Goal: Information Seeking & Learning: Check status

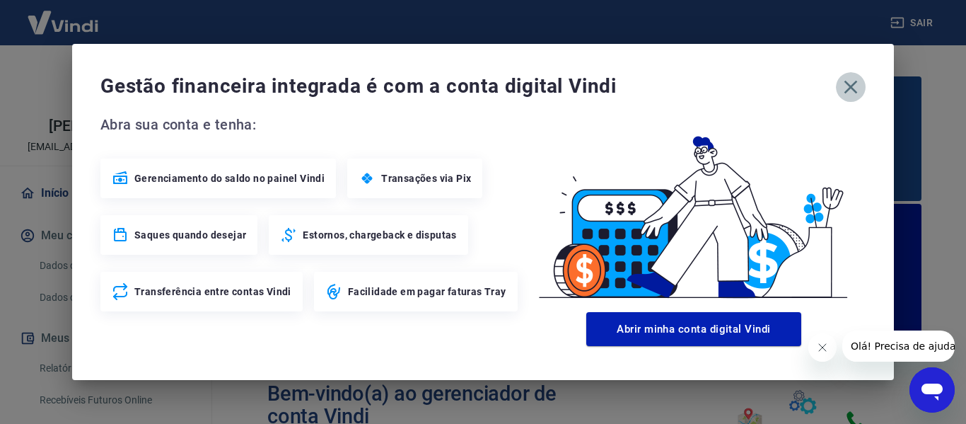
click at [849, 85] on icon "button" at bounding box center [850, 87] width 13 height 13
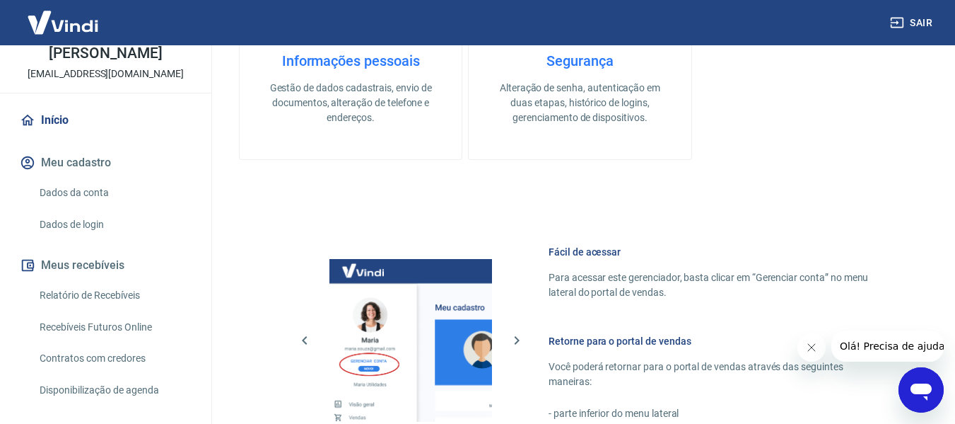
scroll to position [141, 0]
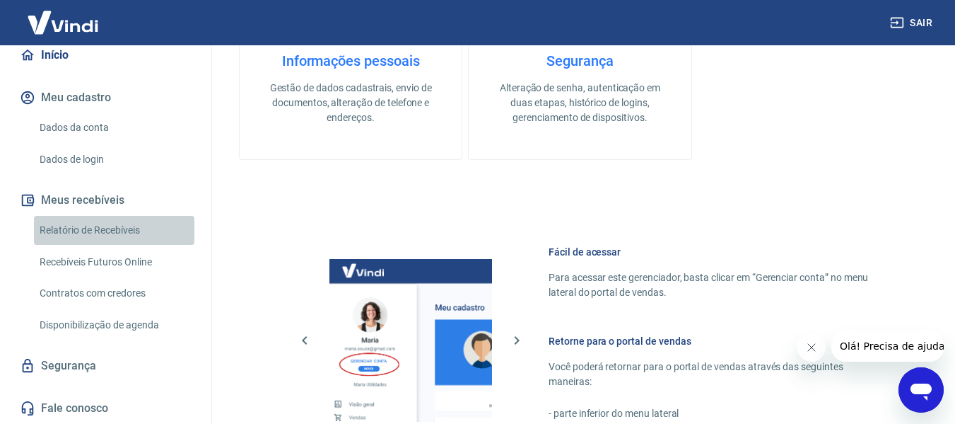
drag, startPoint x: 122, startPoint y: 242, endPoint x: 204, endPoint y: 223, distance: 84.2
click at [122, 241] on link "Relatório de Recebíveis" at bounding box center [114, 230] width 161 height 29
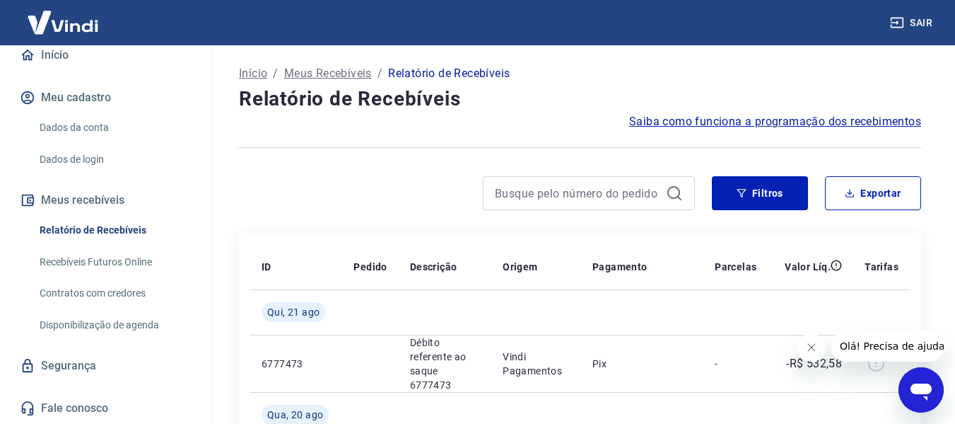
click at [808, 344] on icon "Fechar mensagem da empresa" at bounding box center [810, 347] width 11 height 11
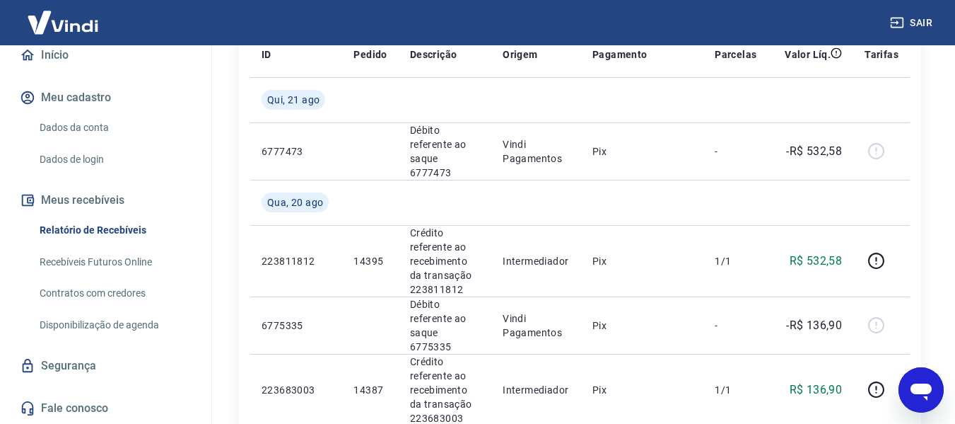
scroll to position [283, 0]
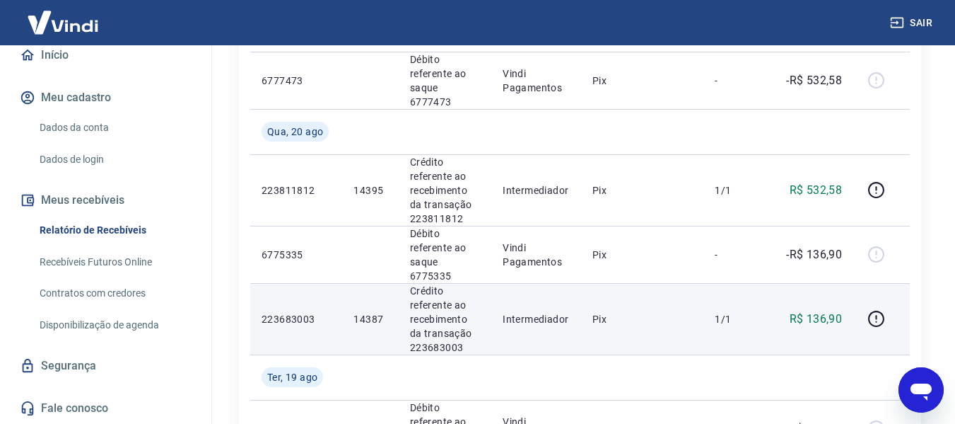
click at [366, 312] on p "14387" at bounding box center [370, 319] width 33 height 14
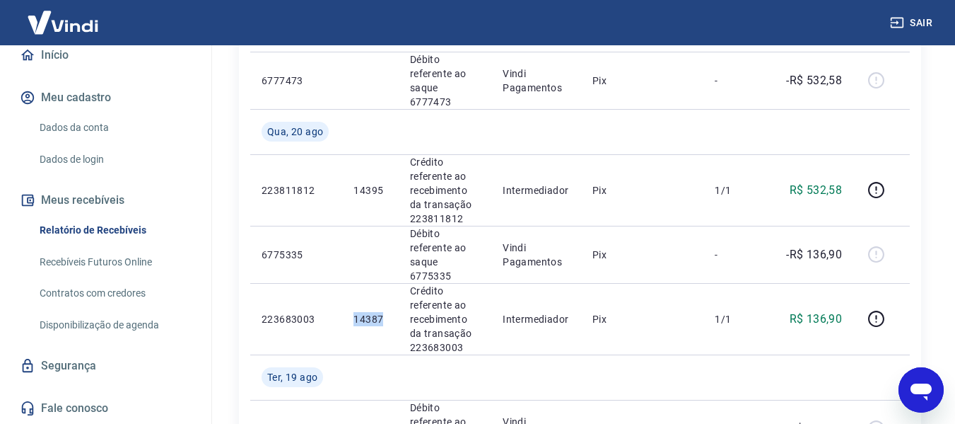
copy p "14387"
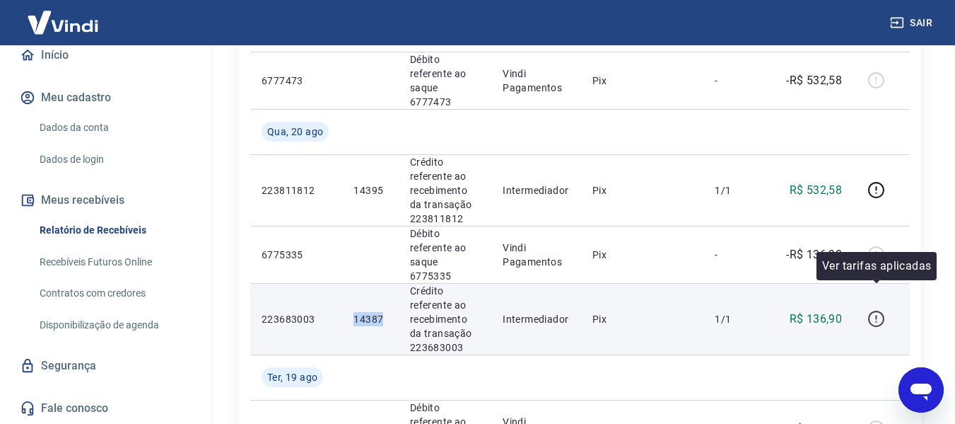
click at [876, 310] on icon "button" at bounding box center [877, 319] width 18 height 18
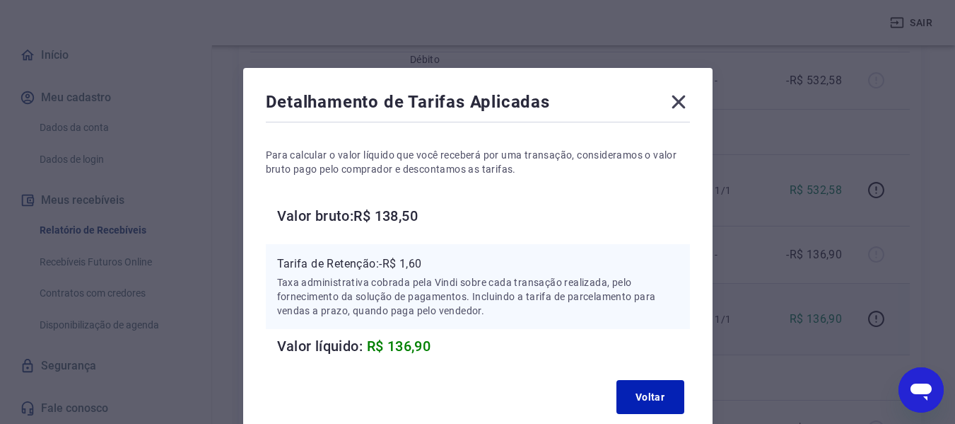
click at [672, 98] on icon at bounding box center [679, 102] width 23 height 23
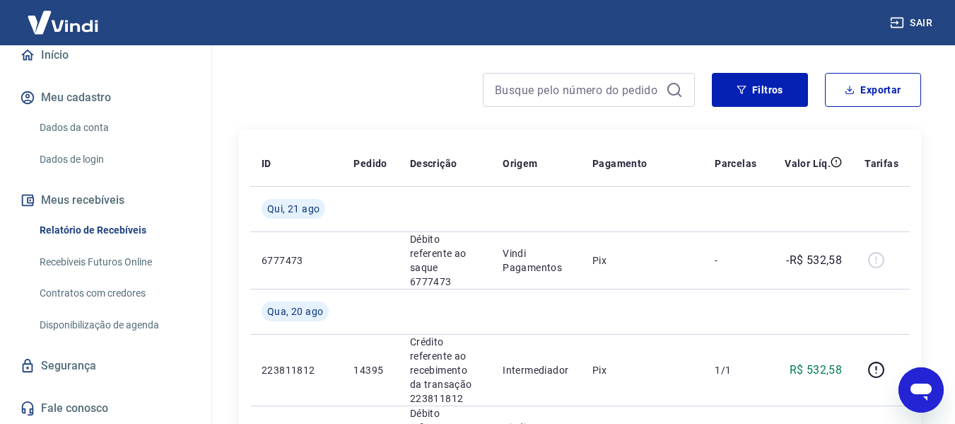
scroll to position [71, 0]
